Goal: Information Seeking & Learning: Learn about a topic

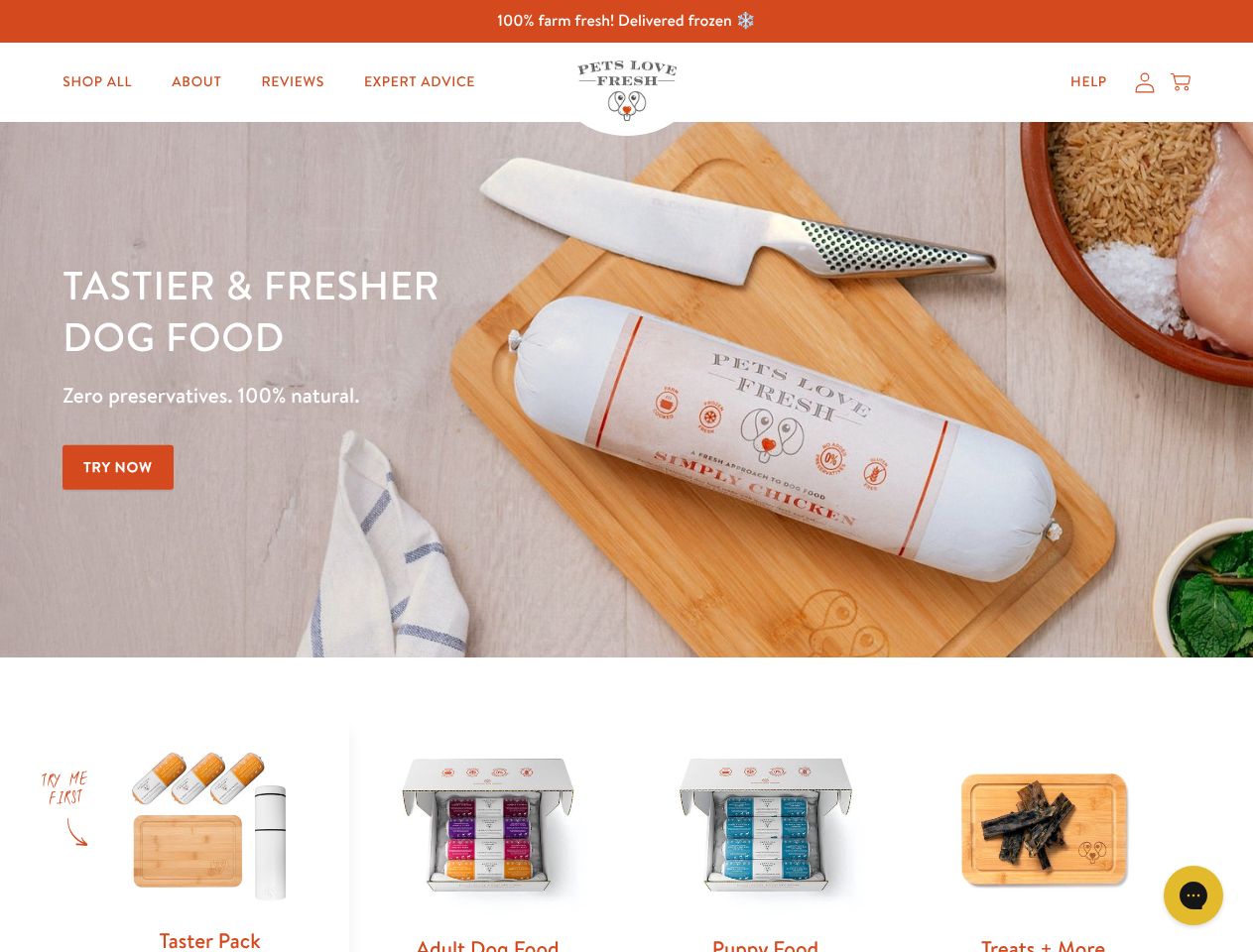
click at [626, 476] on div "Tastier & fresher dog food Zero preservatives. 100% natural. Try Now" at bounding box center [439, 390] width 752 height 262
click at [1193, 895] on icon "Gorgias live chat" at bounding box center [1192, 894] width 19 height 19
